Goal: Task Accomplishment & Management: Use online tool/utility

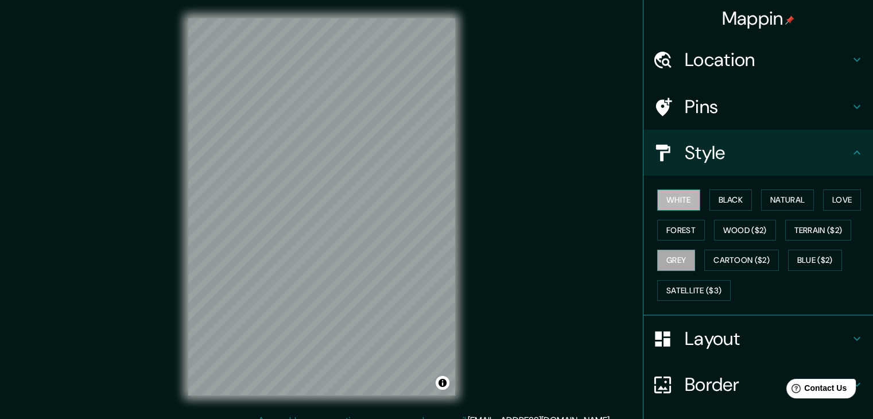
click at [657, 202] on button "White" at bounding box center [678, 199] width 43 height 21
click at [714, 115] on h4 "Pins" at bounding box center [766, 106] width 165 height 23
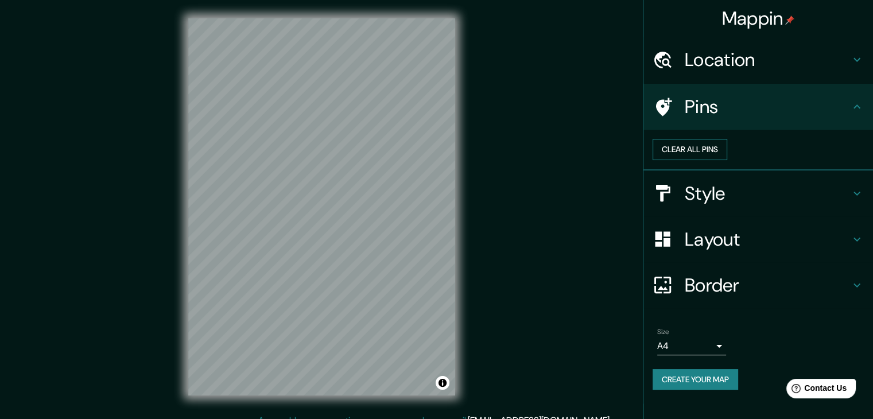
click at [727, 159] on button "Clear all pins" at bounding box center [689, 149] width 75 height 21
click at [704, 68] on h4 "Location" at bounding box center [766, 59] width 165 height 23
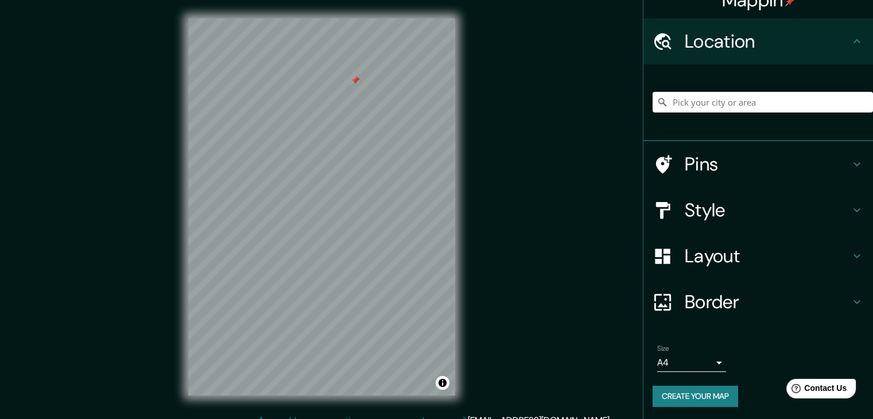
scroll to position [20, 0]
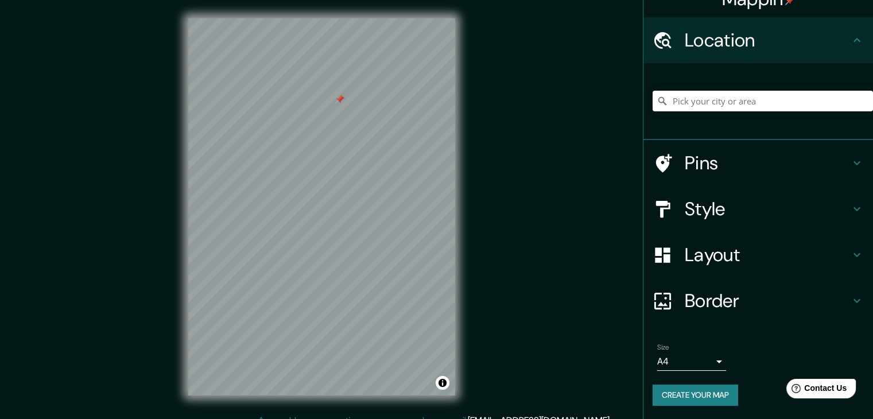
click at [719, 396] on button "Create your map" at bounding box center [694, 394] width 85 height 21
